Goal: Navigation & Orientation: Find specific page/section

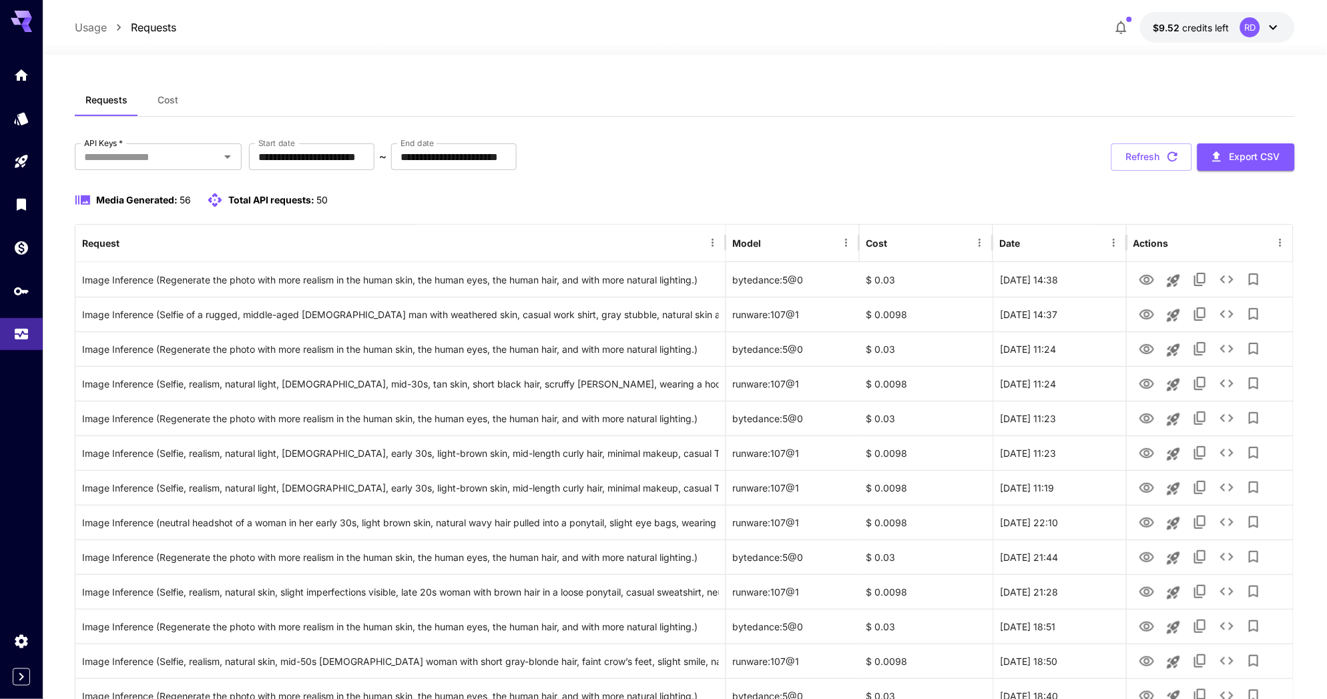
click at [27, 18] on icon at bounding box center [26, 21] width 11 height 7
click at [25, 71] on icon "Home" at bounding box center [21, 74] width 13 height 11
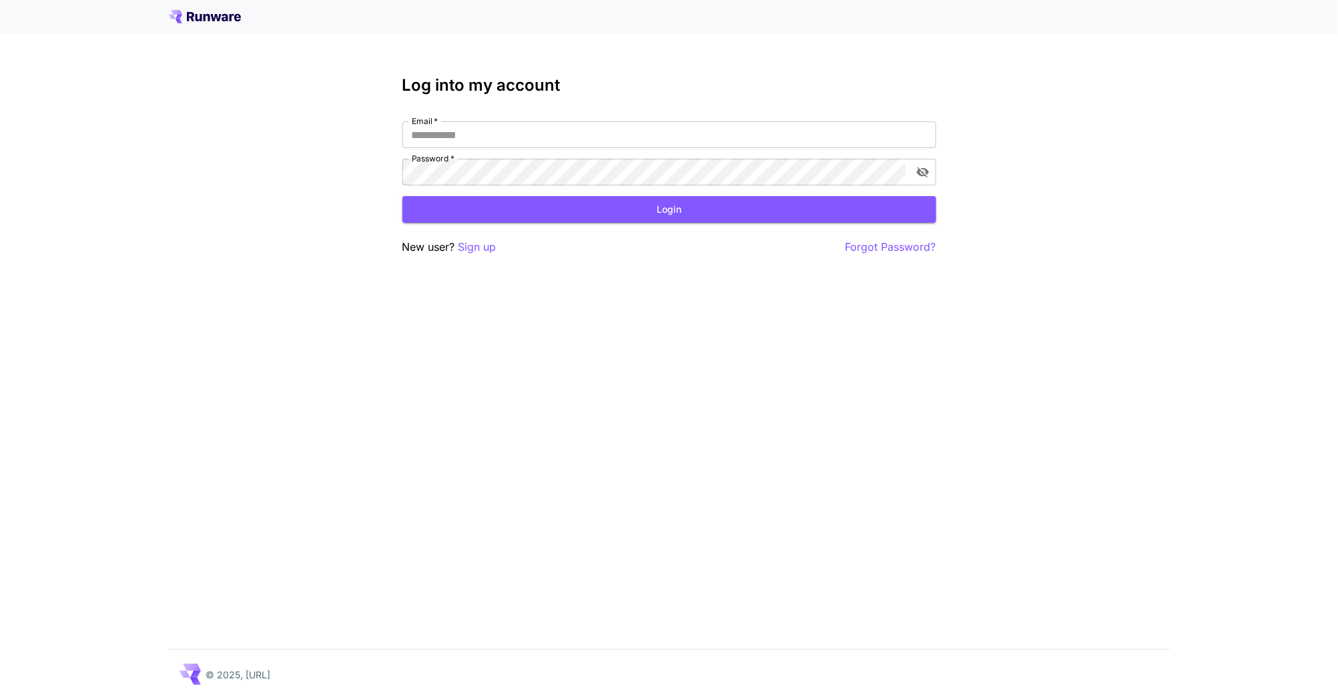
type input "**********"
click at [511, 211] on button "Login" at bounding box center [669, 209] width 534 height 27
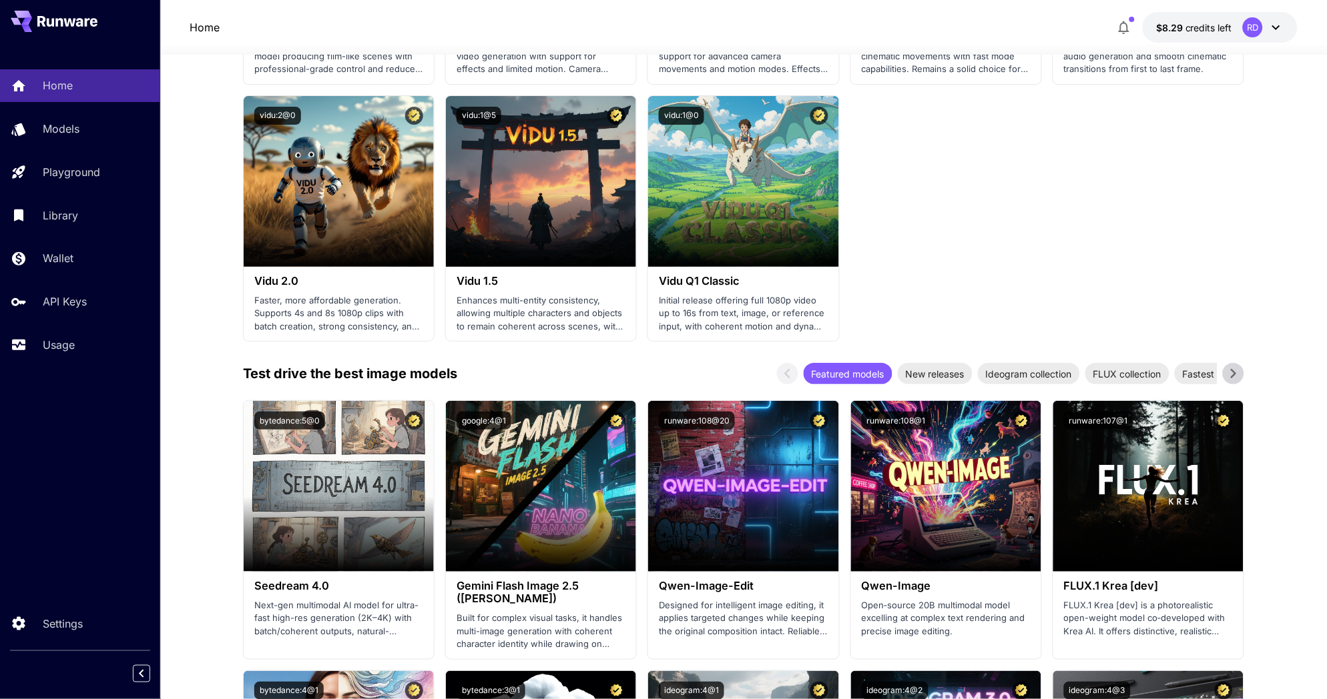
scroll to position [1335, 0]
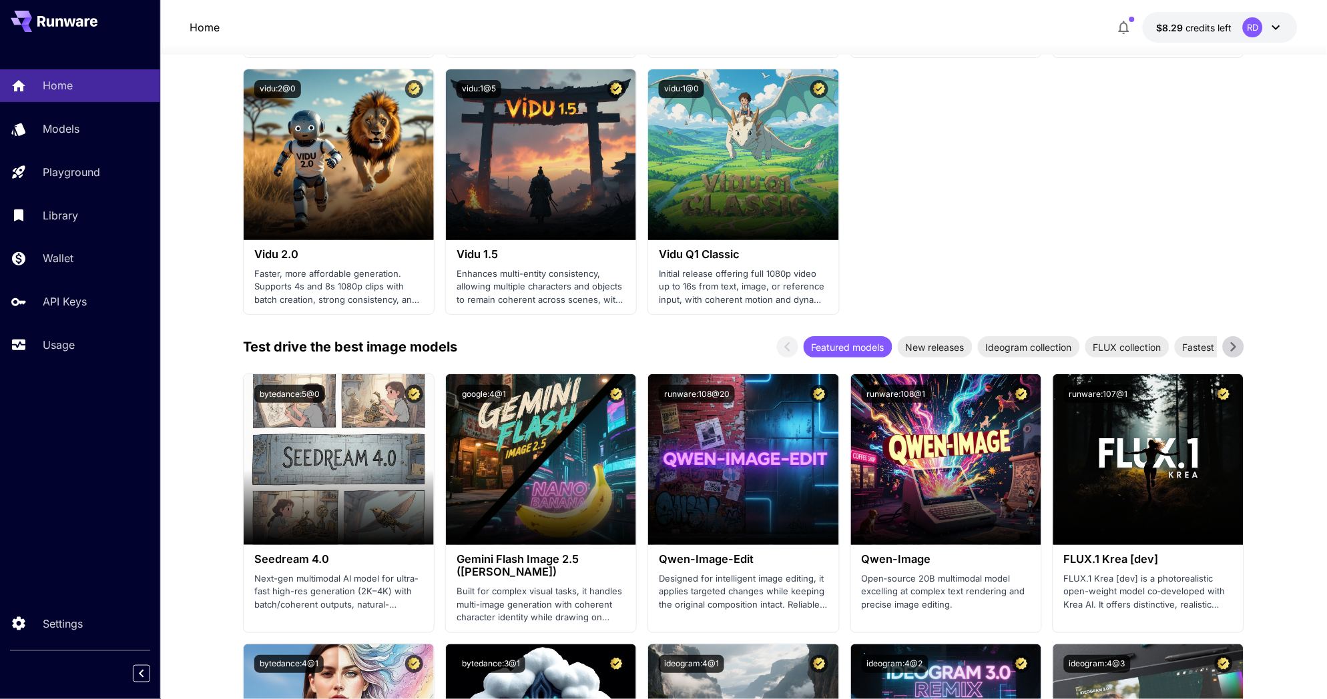
click at [936, 350] on span "New releases" at bounding box center [935, 347] width 75 height 14
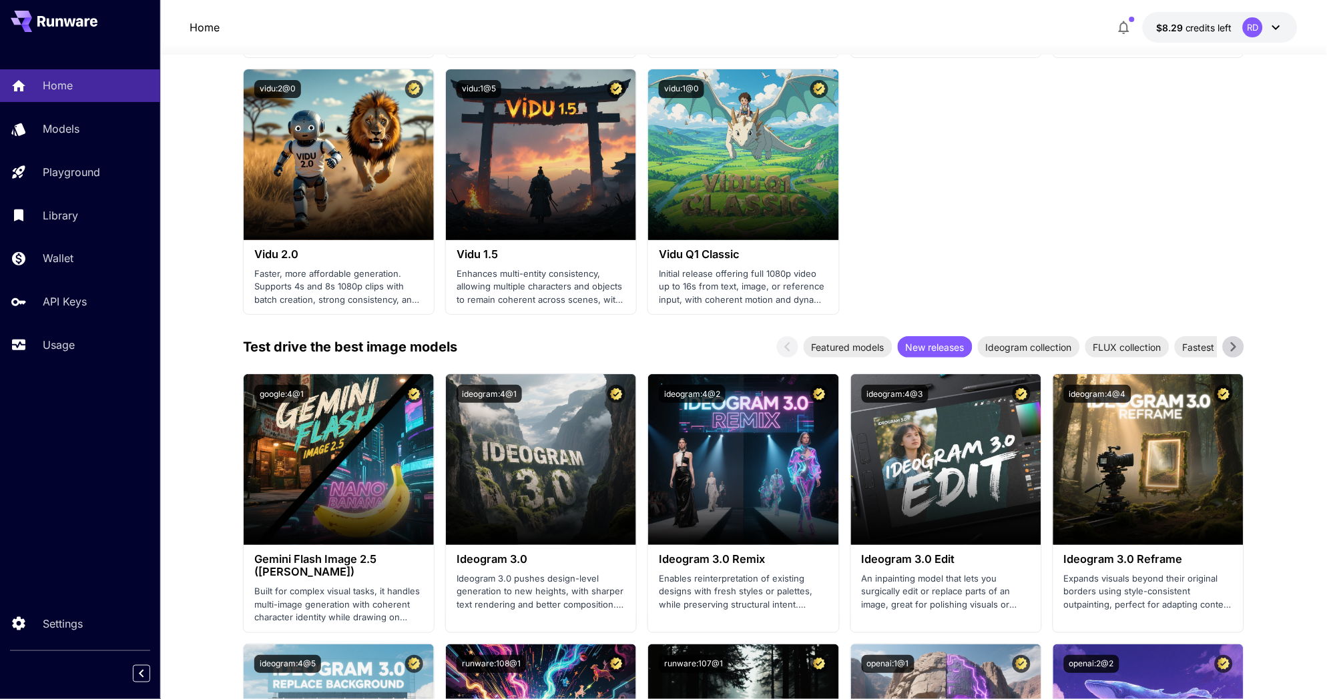
click at [859, 348] on span "Featured models" at bounding box center [848, 347] width 89 height 14
